Goal: Information Seeking & Learning: Learn about a topic

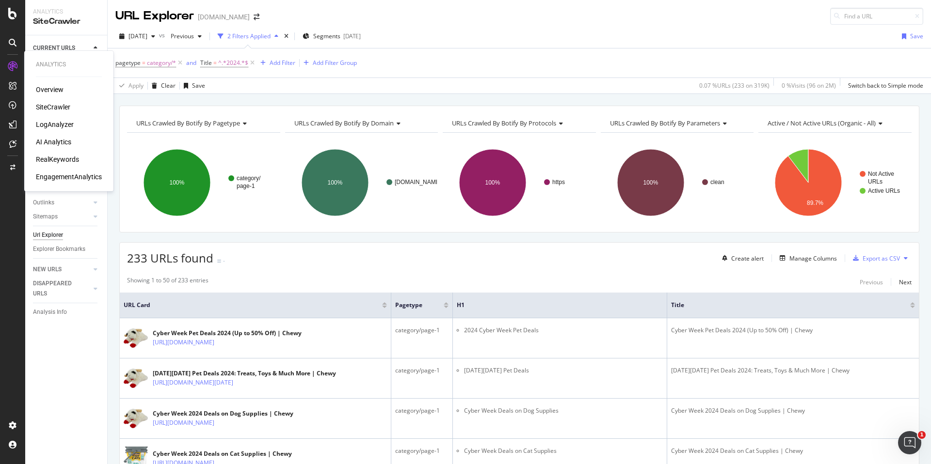
click at [59, 126] on div "LogAnalyzer" at bounding box center [55, 125] width 38 height 10
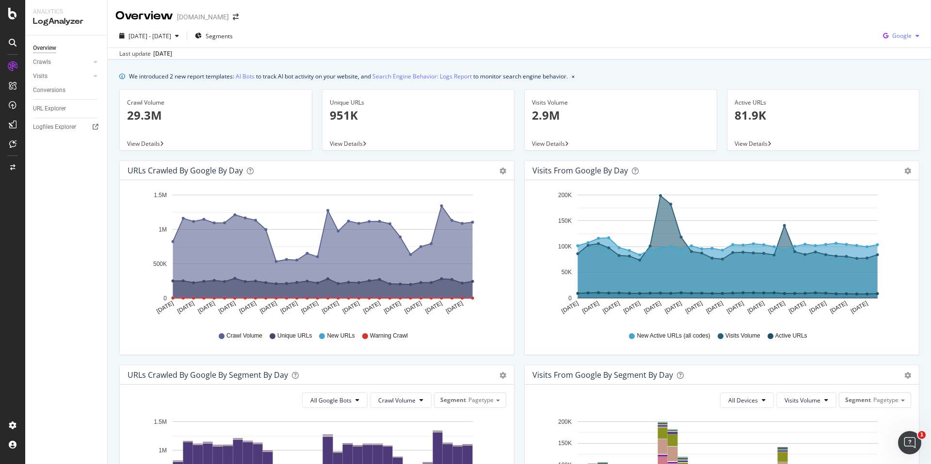
click at [911, 38] on div "button" at bounding box center [917, 36] width 12 height 6
click at [897, 90] on span "OpenAI" at bounding box center [901, 91] width 36 height 9
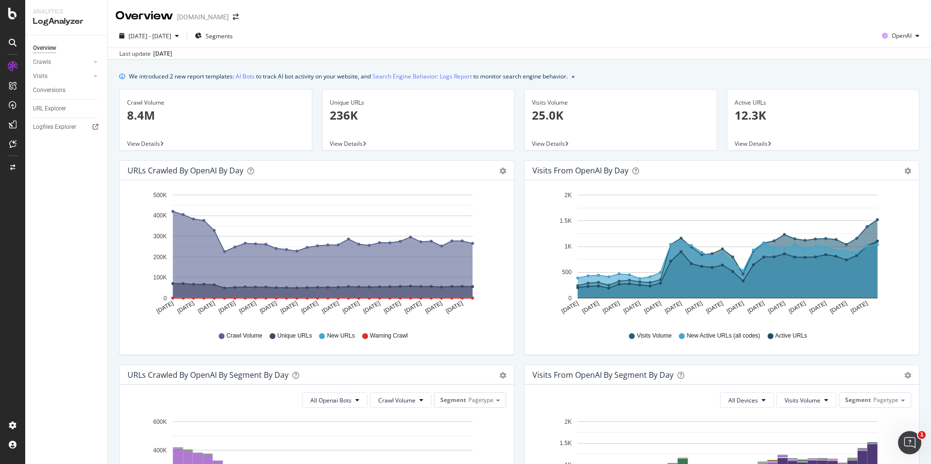
click at [648, 335] on span "Visits Volume" at bounding box center [654, 336] width 35 height 8
click at [542, 108] on p "25.0K" at bounding box center [620, 115] width 177 height 16
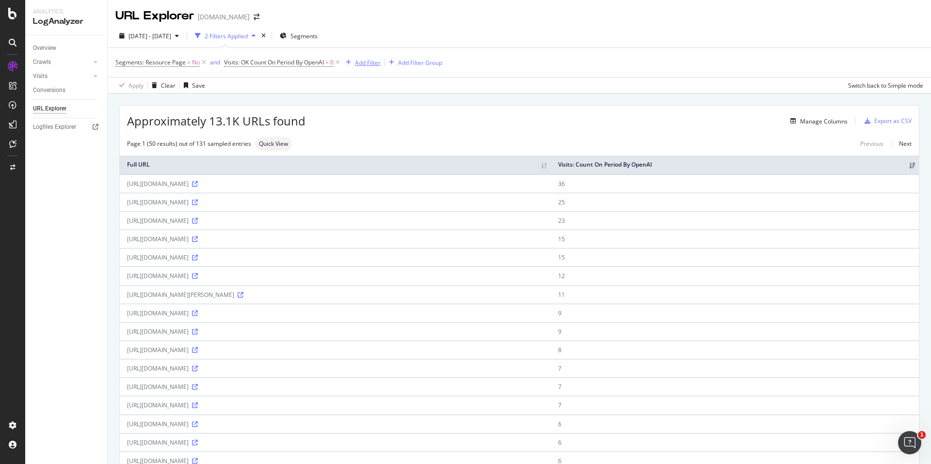
click at [370, 57] on button "Add Filter" at bounding box center [361, 63] width 39 height 12
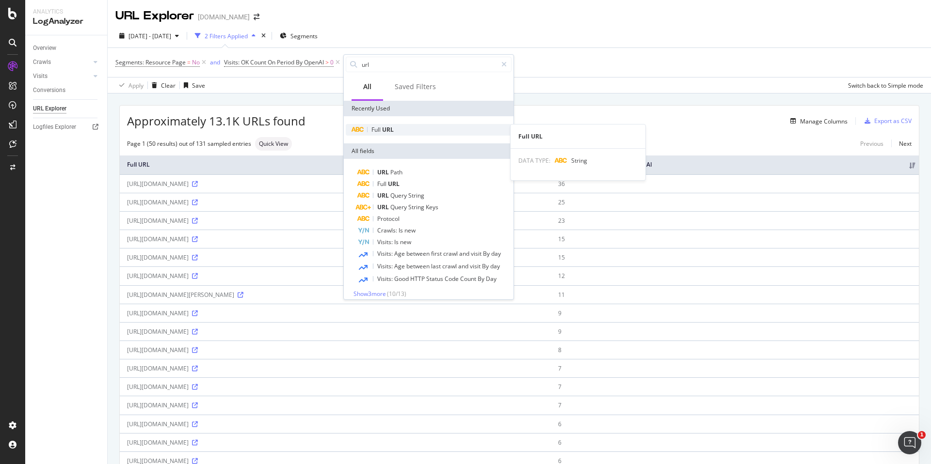
type input "url"
click at [412, 126] on div "Full URL" at bounding box center [429, 130] width 166 height 12
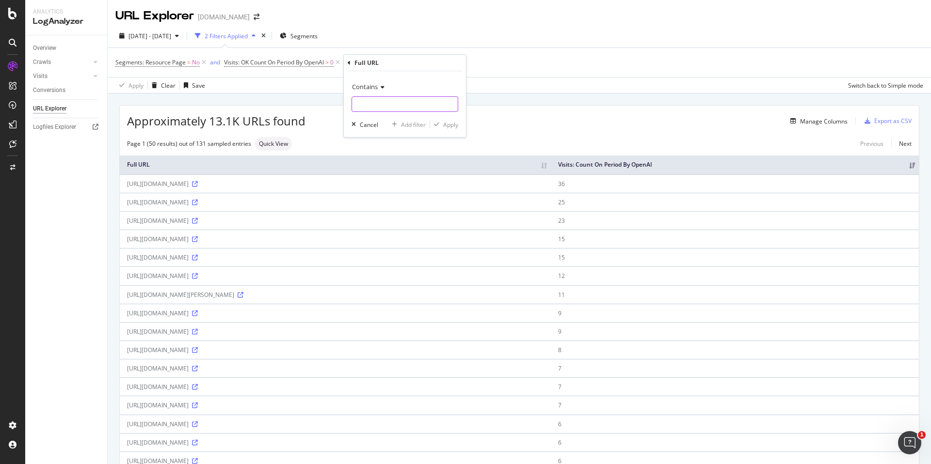
click at [401, 105] on input "text" at bounding box center [405, 104] width 106 height 16
click at [377, 87] on span "Contains" at bounding box center [365, 86] width 26 height 9
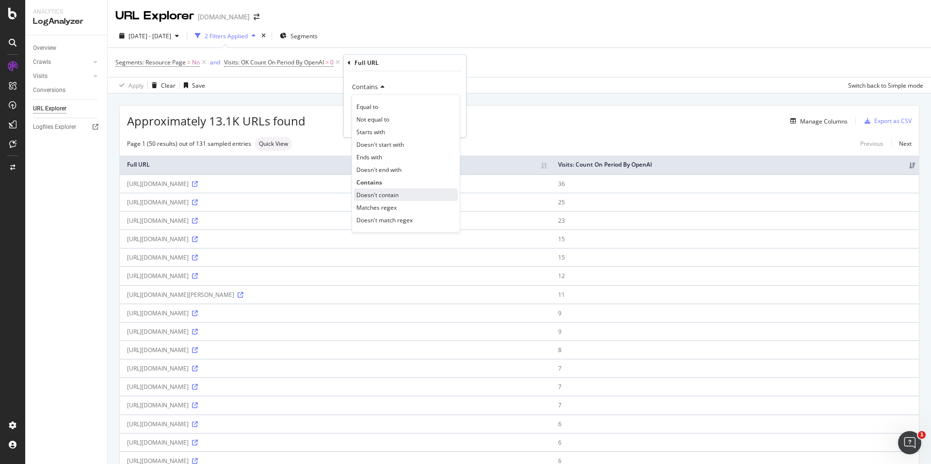
click at [386, 190] on div "Doesn't contain" at bounding box center [406, 195] width 104 height 13
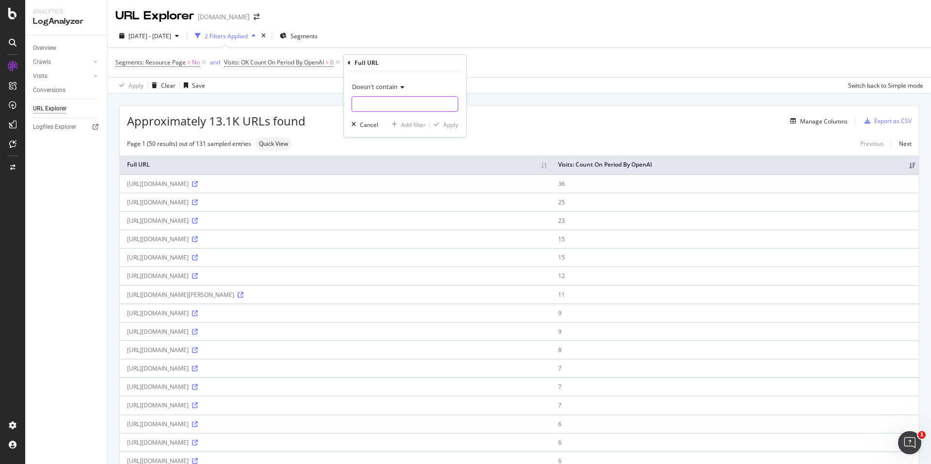
click at [408, 105] on input "text" at bounding box center [405, 104] width 106 height 16
type input "/dp/"
click at [443, 126] on div "Apply" at bounding box center [450, 125] width 15 height 8
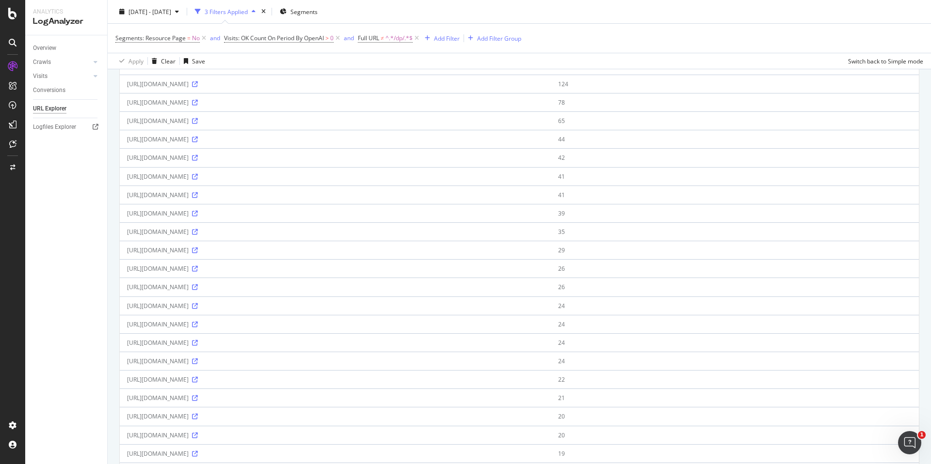
scroll to position [30, 0]
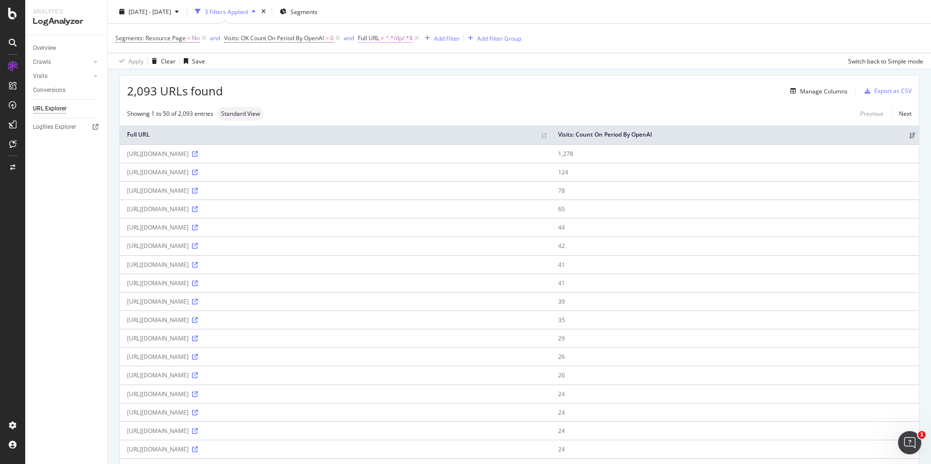
click at [386, 38] on span "Full URL ≠ ^.*/dp/.*$" at bounding box center [385, 38] width 55 height 9
click at [380, 80] on input "/dp/" at bounding box center [414, 79] width 92 height 16
type input "/b/"
click at [459, 97] on div "Apply" at bounding box center [466, 99] width 15 height 8
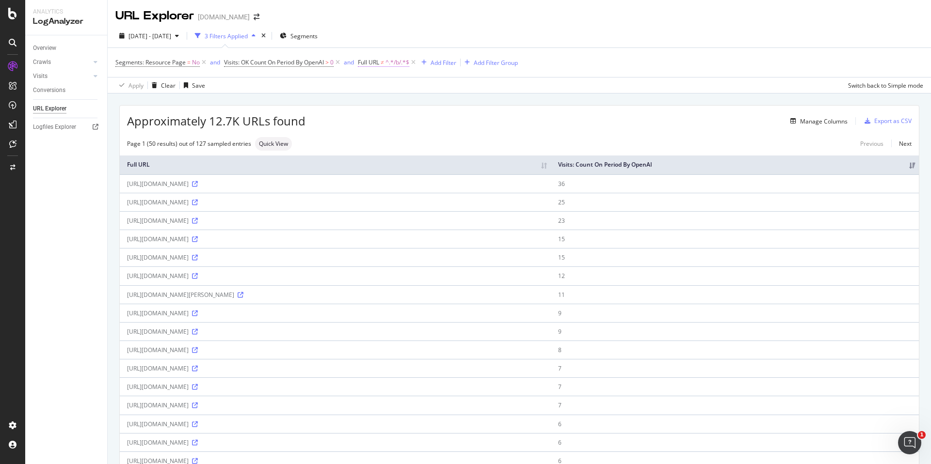
click at [390, 60] on span "^.*/b/.*$" at bounding box center [397, 63] width 24 height 14
click at [401, 86] on span "Doesn't contain" at bounding box center [391, 85] width 46 height 9
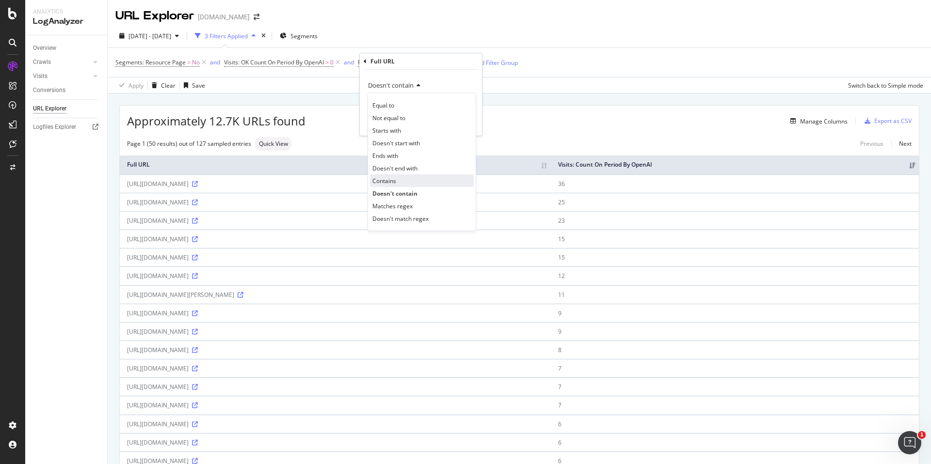
click at [407, 182] on div "Contains" at bounding box center [422, 181] width 104 height 13
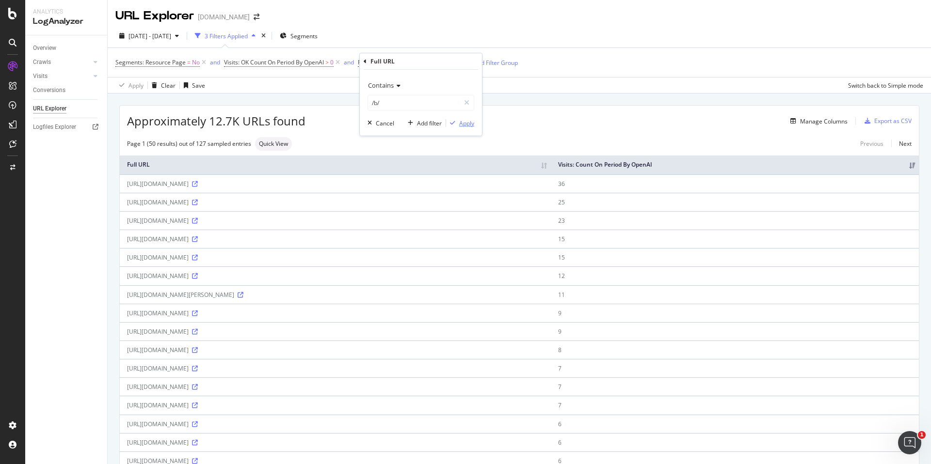
click at [463, 127] on div "Apply" at bounding box center [466, 123] width 15 height 8
click at [368, 60] on span "Full URL" at bounding box center [368, 62] width 21 height 8
click at [407, 105] on input "/b/" at bounding box center [414, 103] width 92 height 16
type input "/dp/"
click at [458, 122] on div "button" at bounding box center [452, 123] width 13 height 6
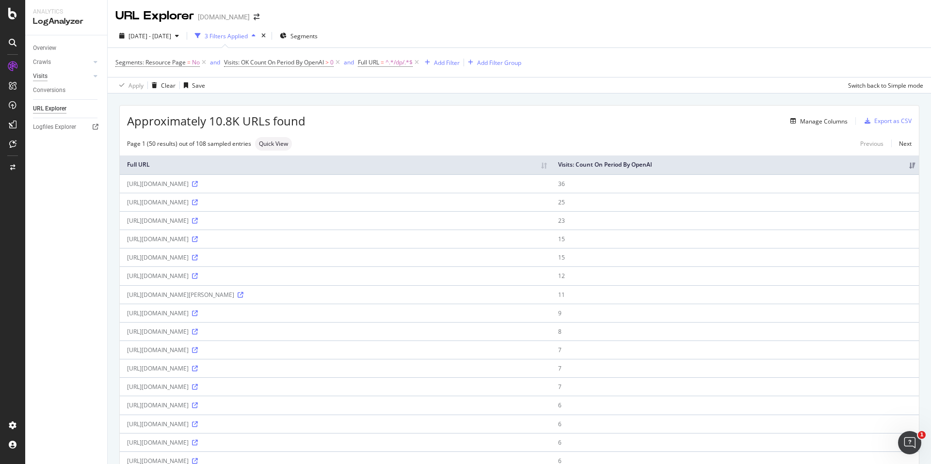
click at [45, 77] on div "Visits" at bounding box center [40, 76] width 15 height 10
click at [198, 185] on icon at bounding box center [195, 184] width 6 height 6
click at [44, 78] on div "Visits" at bounding box center [40, 76] width 15 height 10
click at [57, 62] on link "Crawls" at bounding box center [62, 62] width 58 height 10
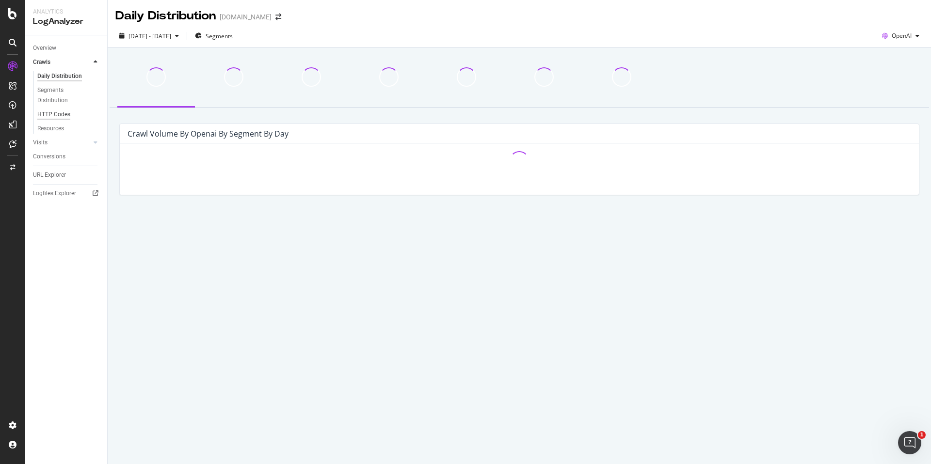
click at [59, 118] on div "HTTP Codes" at bounding box center [53, 115] width 33 height 10
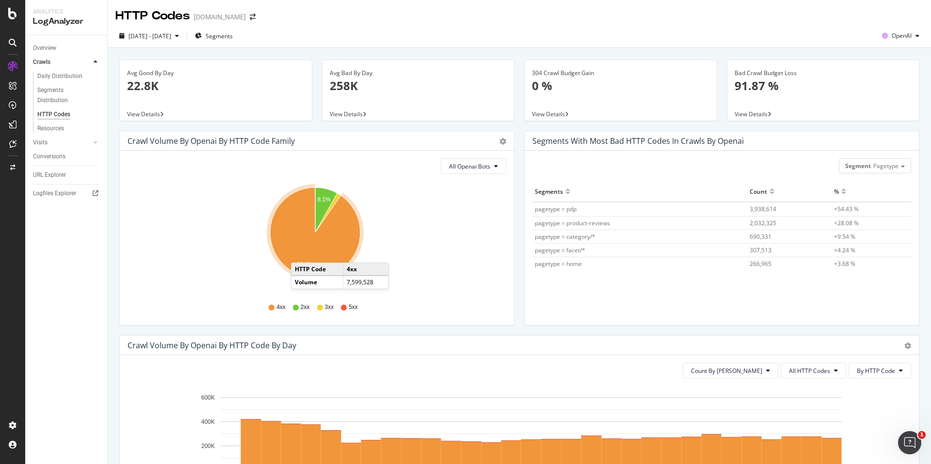
click at [301, 253] on icon "A chart." at bounding box center [315, 233] width 90 height 90
click at [897, 36] on span "OpenAI" at bounding box center [902, 36] width 20 height 8
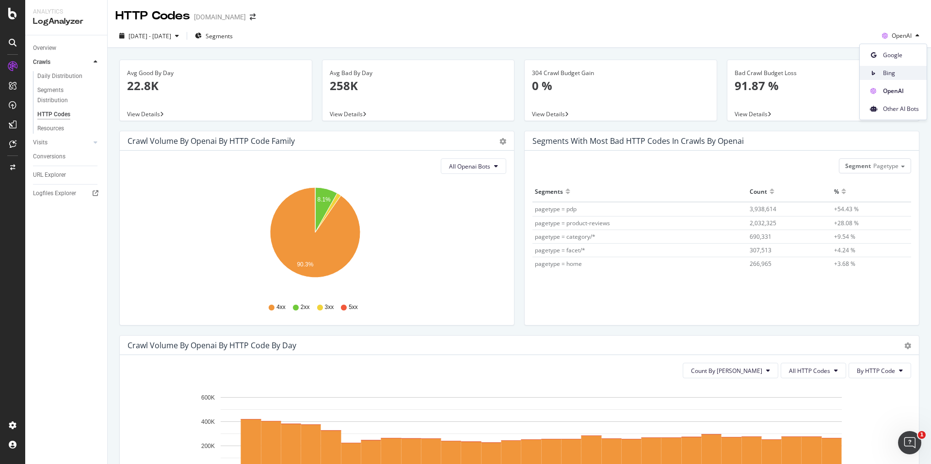
click at [893, 77] on span "Bing" at bounding box center [901, 73] width 36 height 9
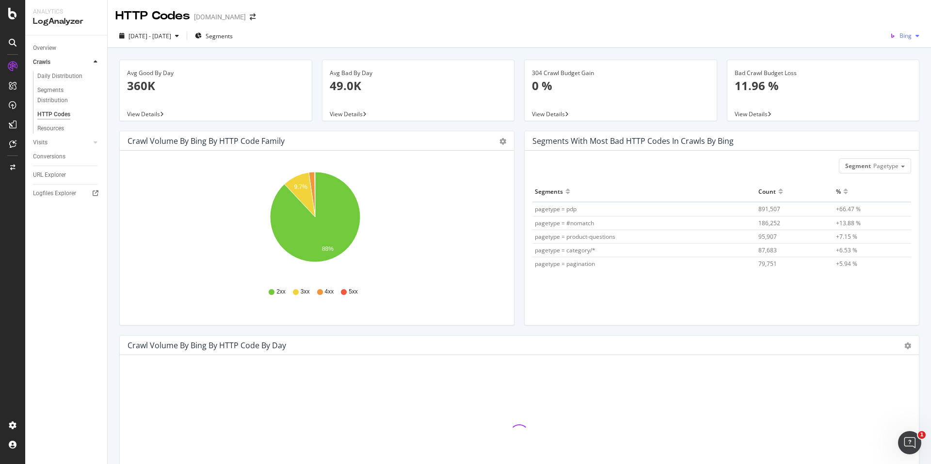
click at [900, 38] on span "Bing" at bounding box center [905, 36] width 12 height 8
click at [893, 57] on span "Google" at bounding box center [902, 55] width 36 height 9
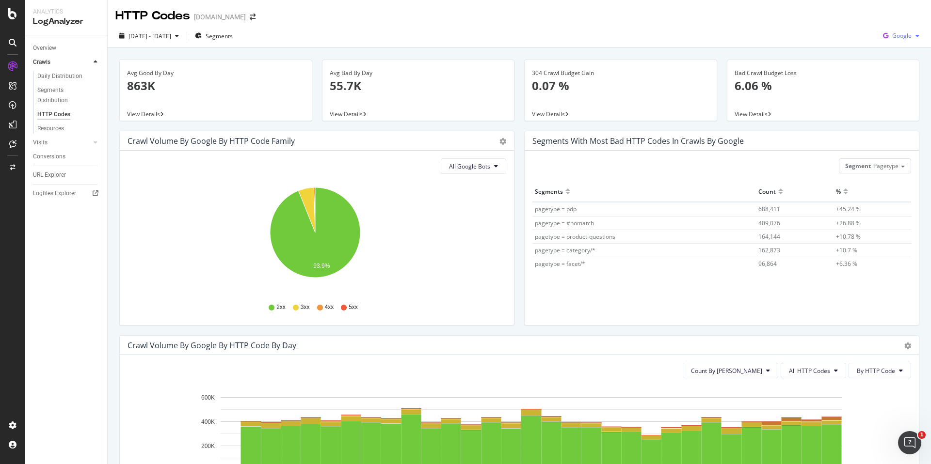
click at [902, 37] on span "Google" at bounding box center [901, 36] width 19 height 8
click at [899, 108] on span "Other AI Bots" at bounding box center [901, 109] width 36 height 9
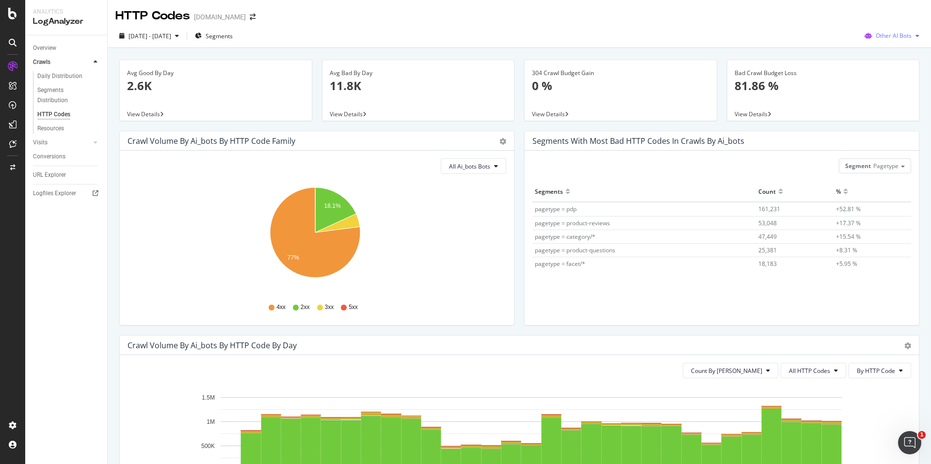
click at [898, 35] on span "Other AI Bots" at bounding box center [894, 36] width 36 height 8
click at [886, 88] on span "OpenAI" at bounding box center [896, 91] width 38 height 9
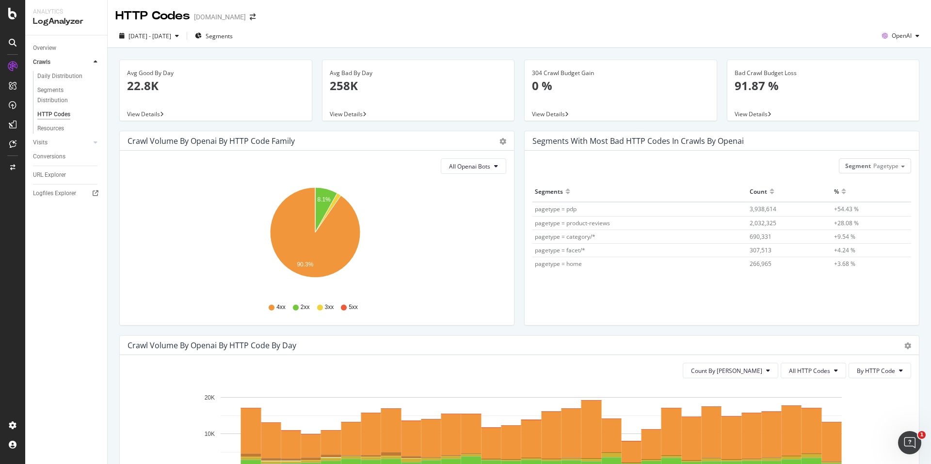
click at [333, 190] on icon "8.1% 90.3%" at bounding box center [315, 238] width 375 height 112
click at [323, 199] on text "8.1%" at bounding box center [324, 199] width 14 height 7
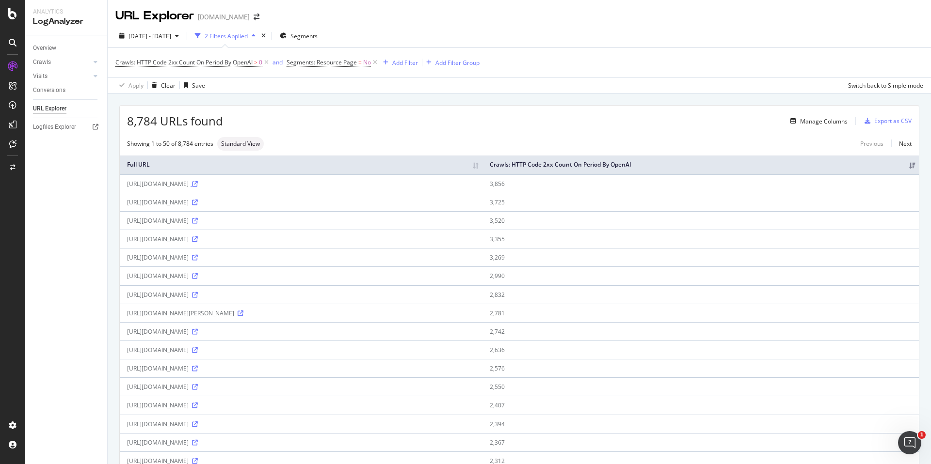
click at [198, 183] on icon at bounding box center [195, 184] width 6 height 6
click at [704, 55] on div "Crawls: HTTP Code 2xx Count On Period By OpenAI > 0 and Segments: Resource Page…" at bounding box center [519, 62] width 808 height 29
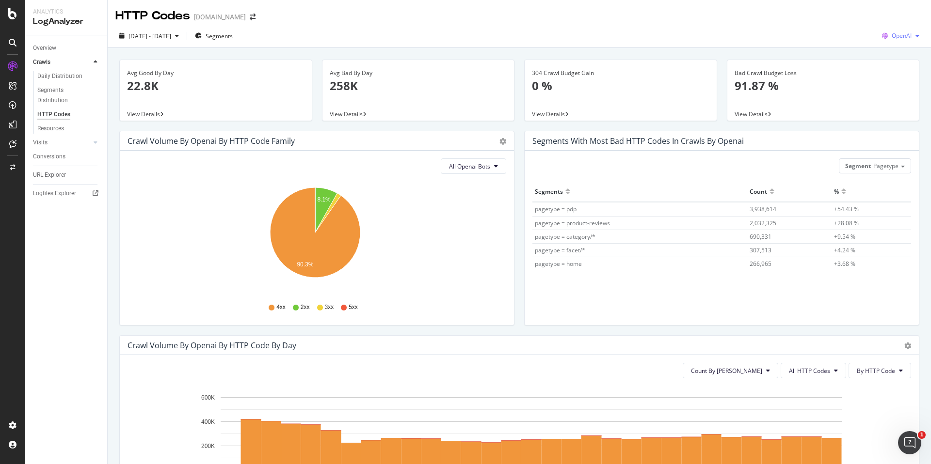
click at [892, 36] on span "OpenAI" at bounding box center [902, 36] width 20 height 8
click at [895, 75] on span "Bing" at bounding box center [901, 73] width 36 height 9
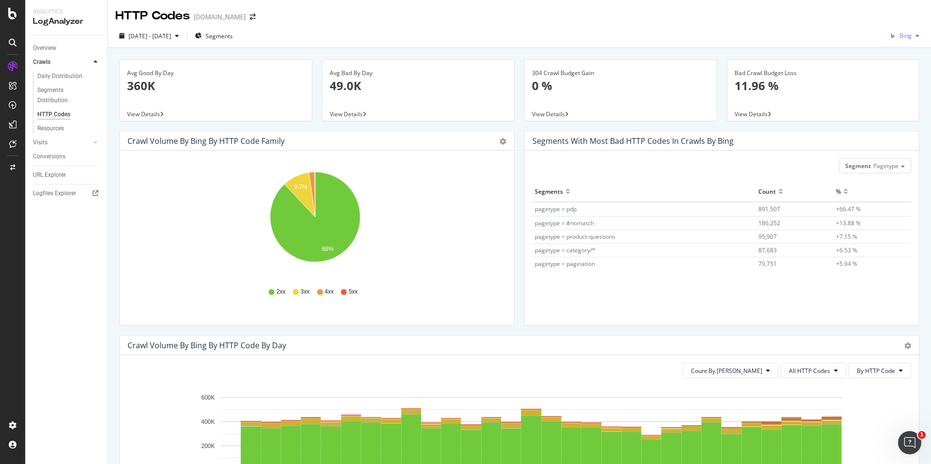
click at [890, 35] on icon "button" at bounding box center [893, 36] width 14 height 14
click at [896, 53] on span "Google" at bounding box center [902, 55] width 36 height 9
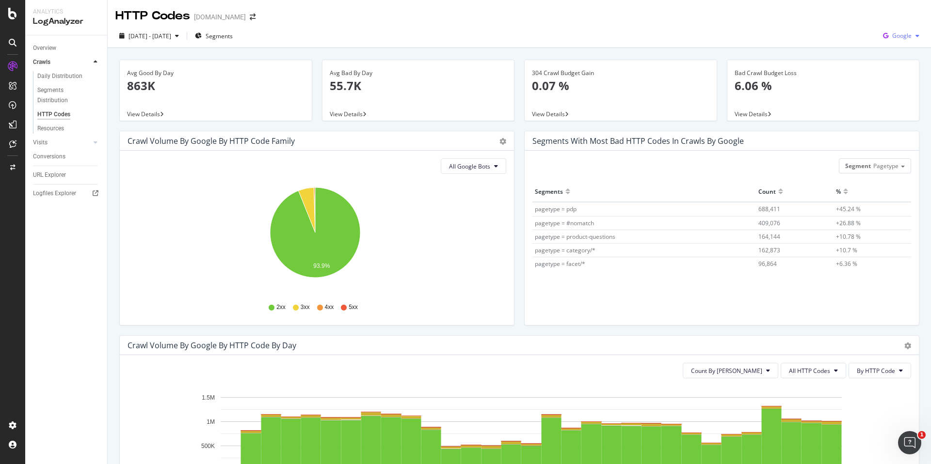
click at [892, 34] on span "Google" at bounding box center [901, 36] width 19 height 8
click at [891, 84] on div "OpenAI" at bounding box center [893, 91] width 67 height 14
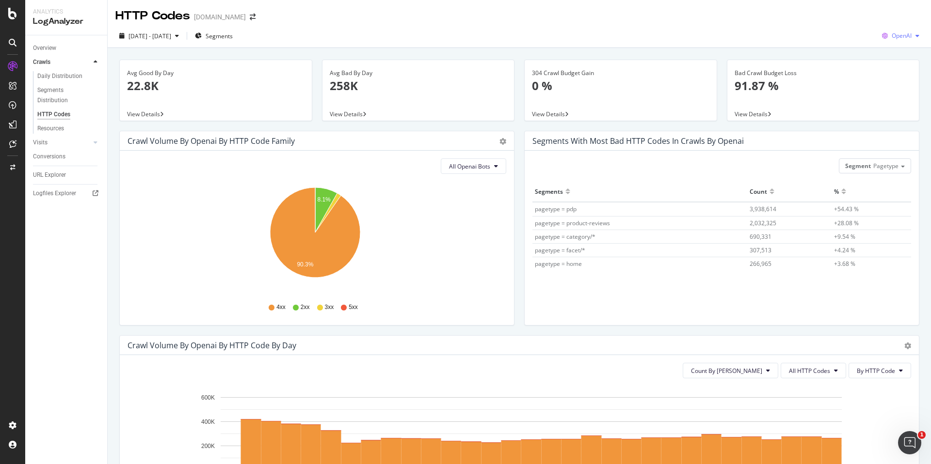
click at [895, 37] on span "OpenAI" at bounding box center [902, 36] width 20 height 8
click at [905, 109] on span "Other AI Bots" at bounding box center [901, 109] width 36 height 9
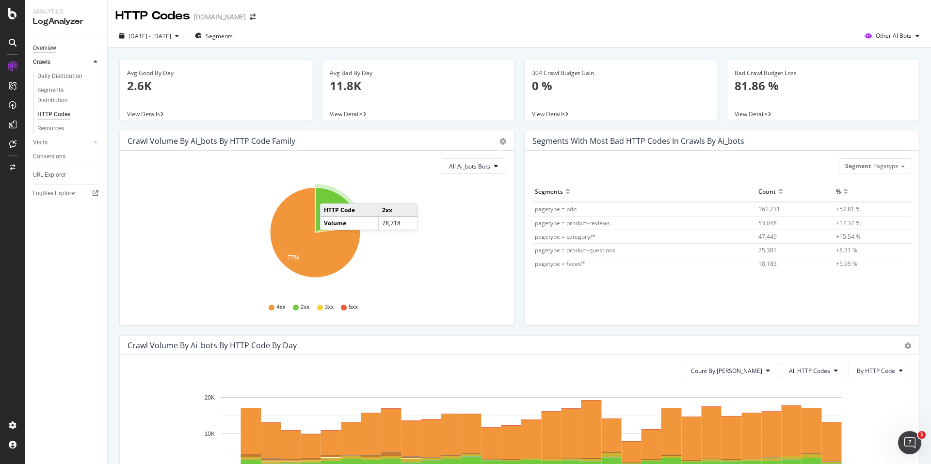
click at [48, 48] on div "Overview" at bounding box center [44, 48] width 23 height 10
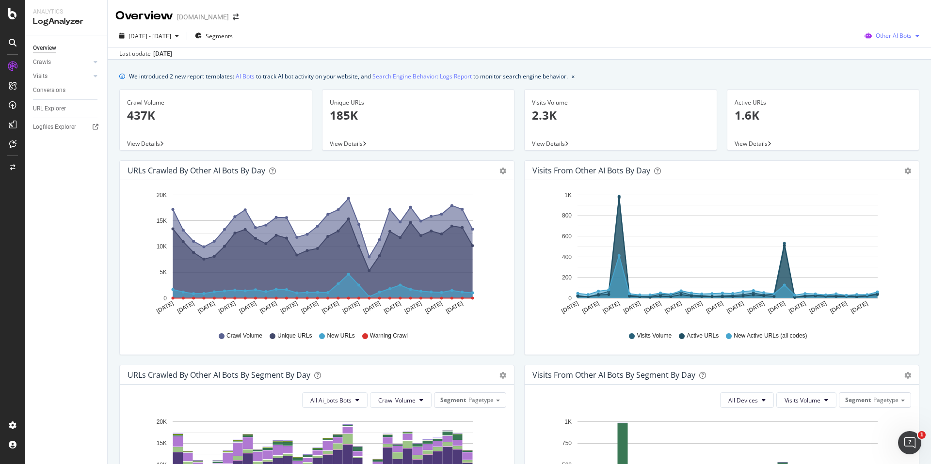
click at [903, 31] on div "Other AI Bots" at bounding box center [892, 36] width 63 height 15
click at [899, 95] on span "OpenAI" at bounding box center [896, 91] width 38 height 9
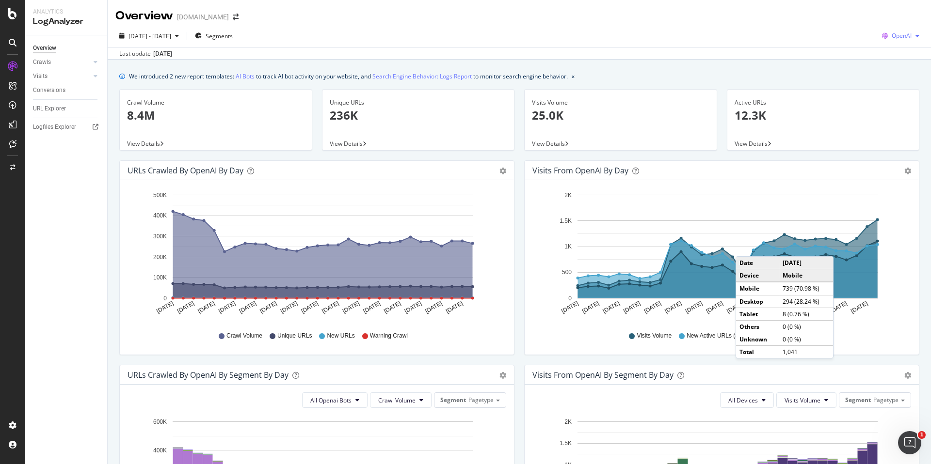
click at [904, 30] on div "OpenAI" at bounding box center [900, 36] width 45 height 15
click at [895, 107] on span "Other AI Bots" at bounding box center [901, 109] width 36 height 9
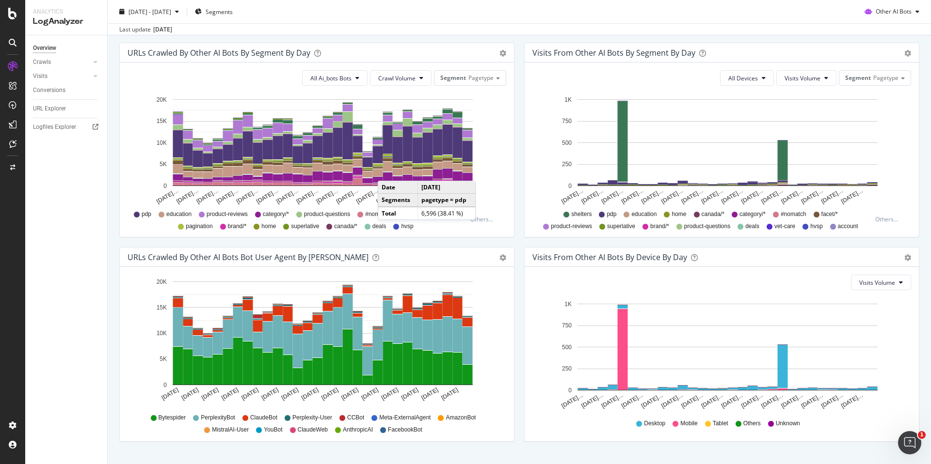
scroll to position [344, 0]
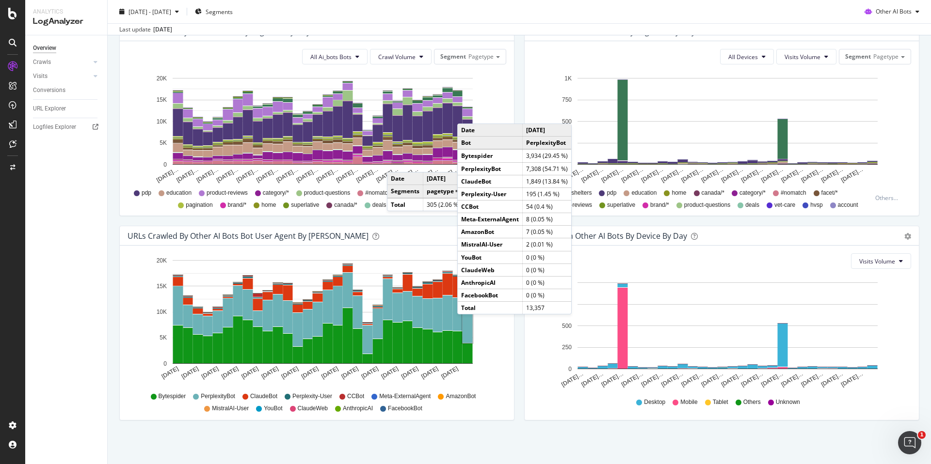
click at [467, 324] on rect "A chart." at bounding box center [468, 324] width 10 height 37
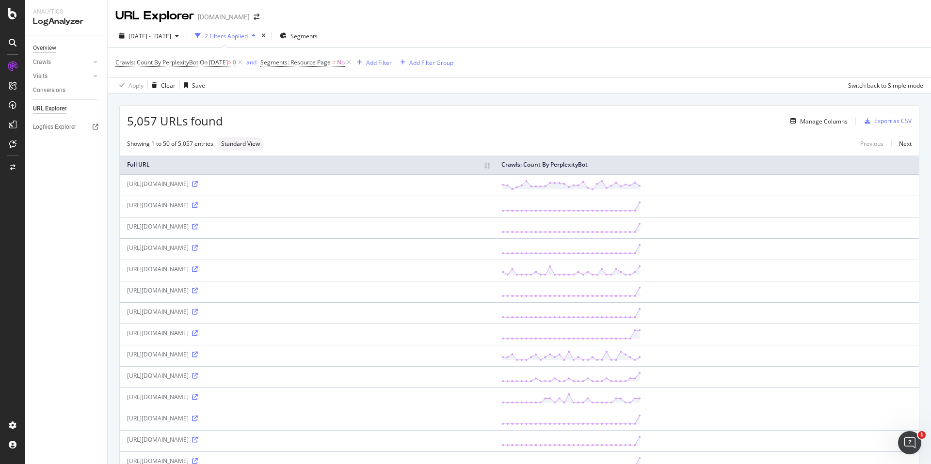
click at [51, 50] on div "Overview" at bounding box center [44, 48] width 23 height 10
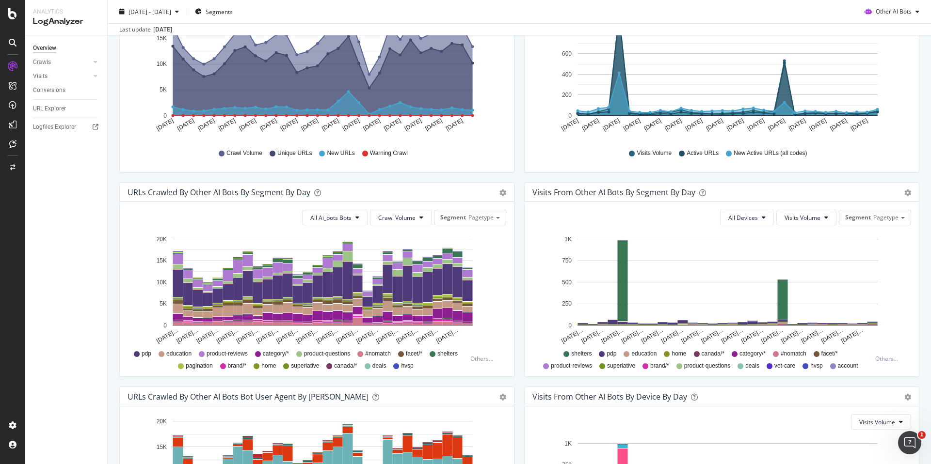
scroll to position [182, 0]
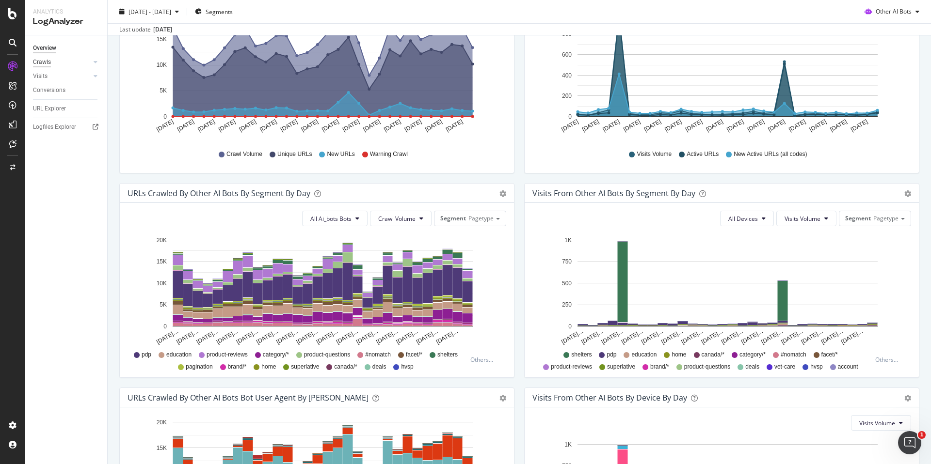
click at [44, 63] on div "Crawls" at bounding box center [42, 62] width 18 height 10
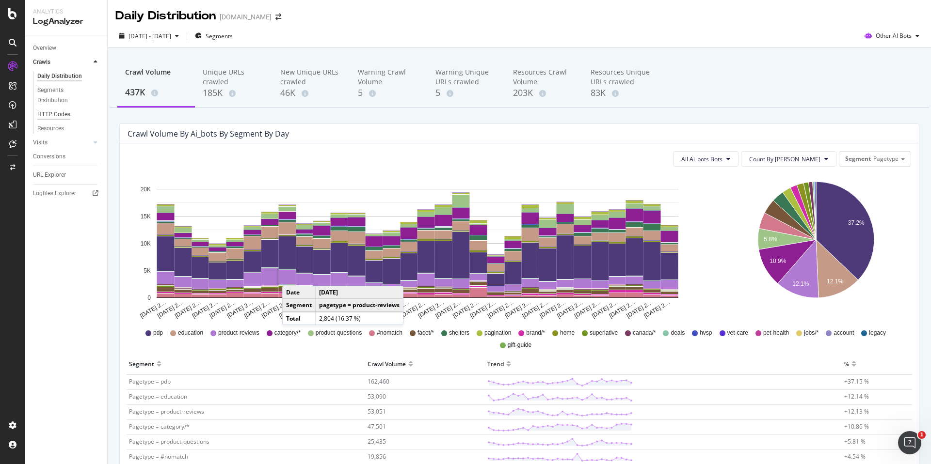
click at [54, 116] on div "HTTP Codes" at bounding box center [53, 115] width 33 height 10
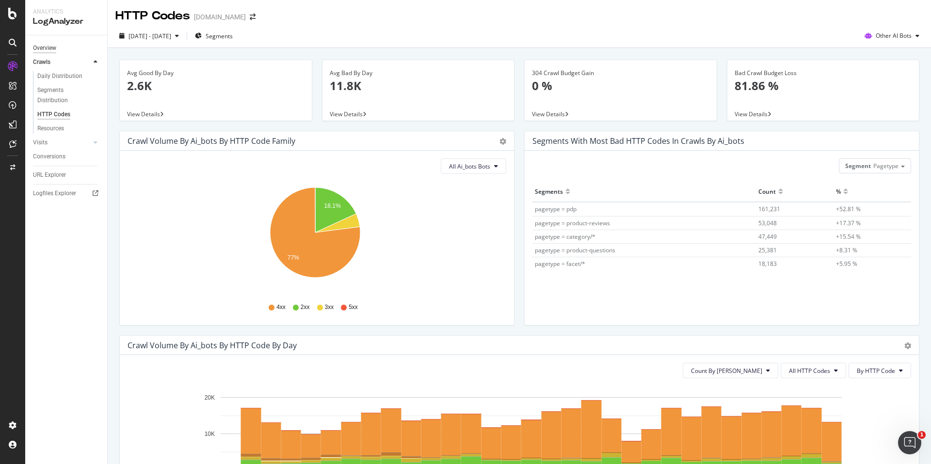
click at [44, 47] on div "Overview" at bounding box center [44, 48] width 23 height 10
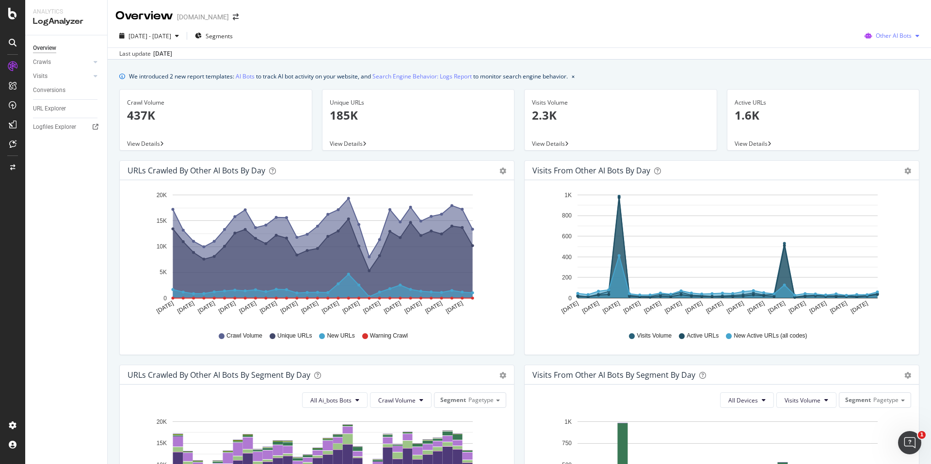
click at [895, 37] on span "Other AI Bots" at bounding box center [894, 36] width 36 height 8
click at [887, 84] on div "OpenAI" at bounding box center [888, 91] width 69 height 14
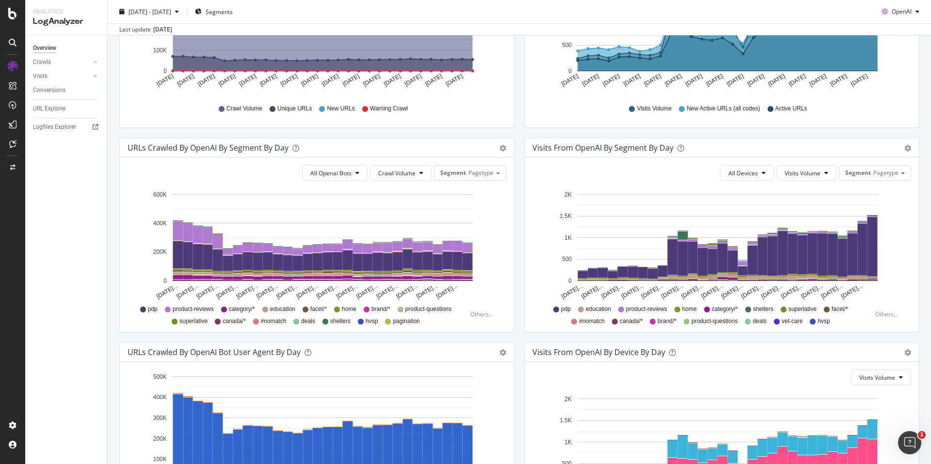
scroll to position [344, 0]
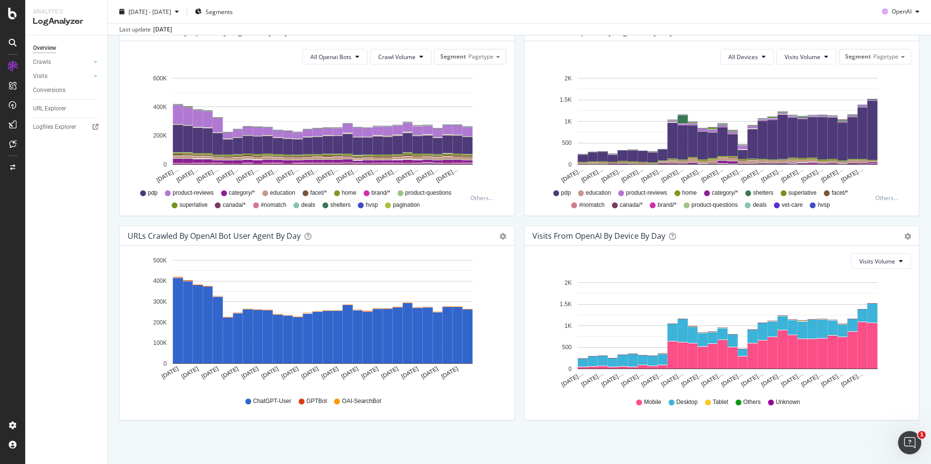
click at [262, 401] on span "ChatGPT-User" at bounding box center [272, 402] width 38 height 8
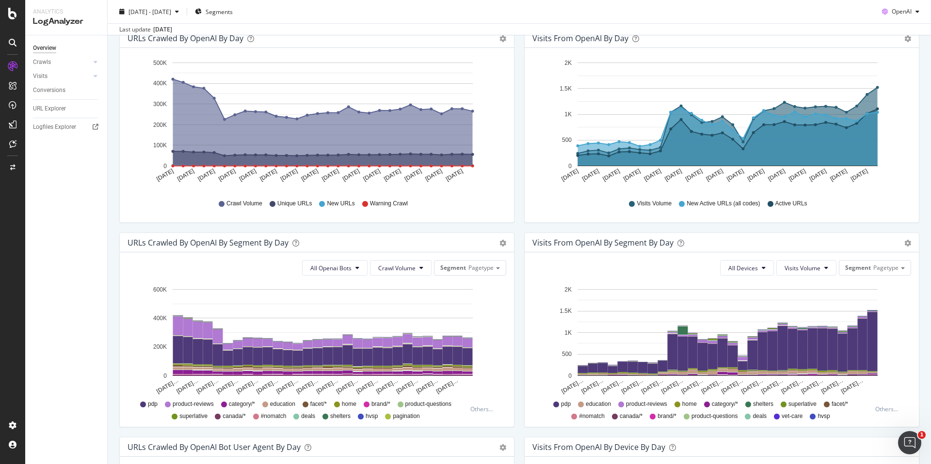
scroll to position [184, 0]
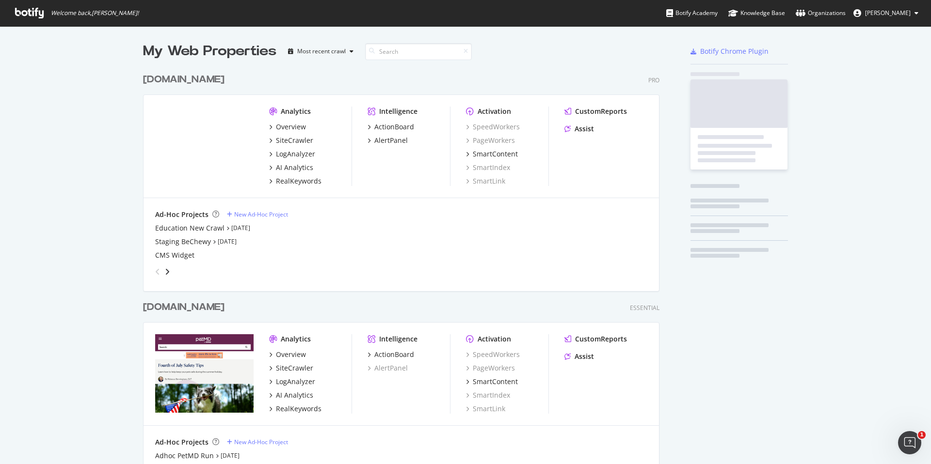
scroll to position [448, 517]
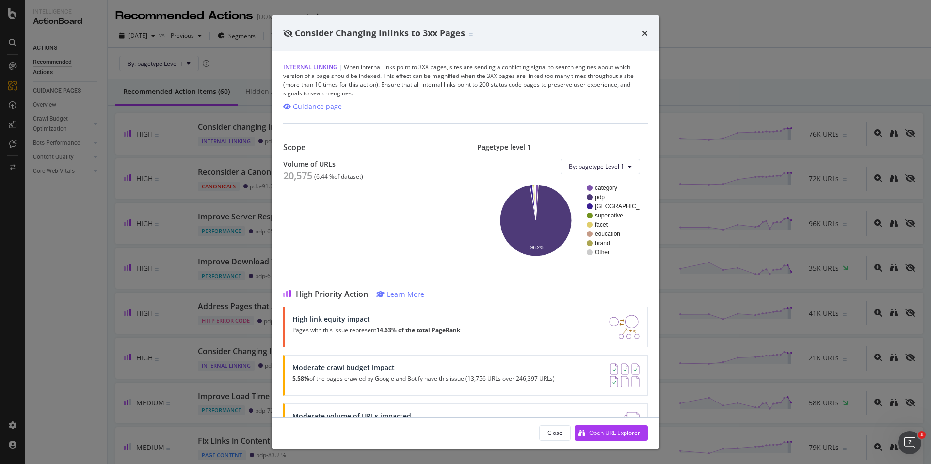
scroll to position [111, 0]
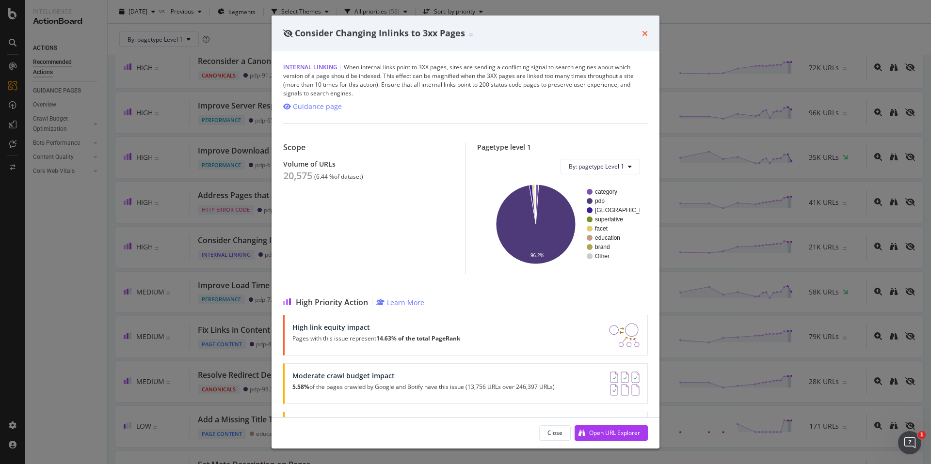
click at [645, 32] on icon "times" at bounding box center [645, 34] width 6 height 8
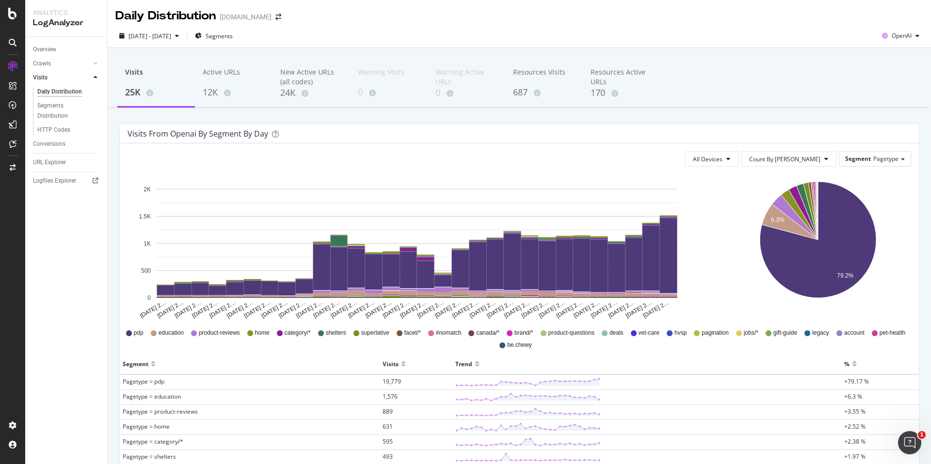
click at [153, 326] on div "pdp education product-reviews home category/* shelters superlative facet/* #nom…" at bounding box center [519, 337] width 798 height 24
click at [153, 338] on div "pdp education product-reviews home category/* shelters superlative facet/* #nom…" at bounding box center [519, 338] width 788 height 22
click at [842, 266] on icon "A chart." at bounding box center [818, 240] width 116 height 116
